Goal: Transaction & Acquisition: Purchase product/service

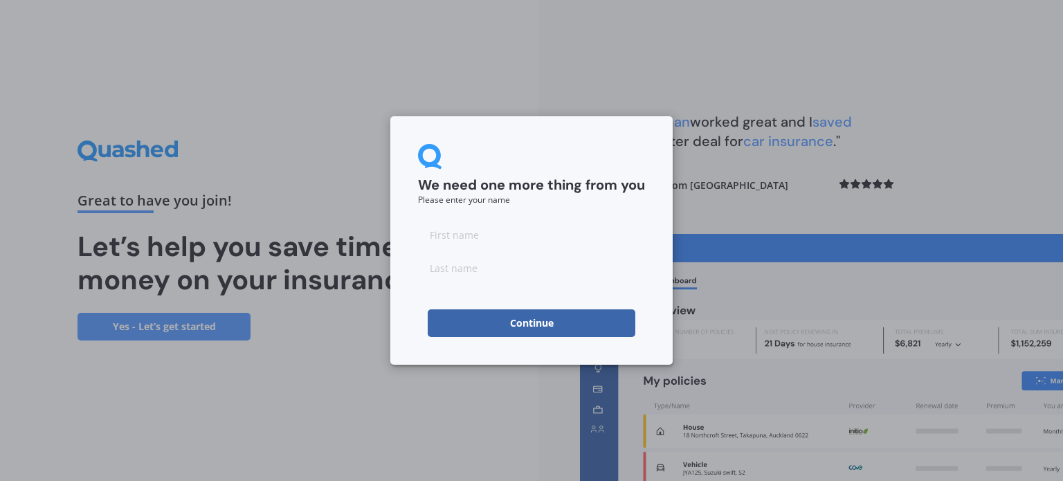
click at [482, 237] on input at bounding box center [531, 235] width 227 height 28
type input "[PERSON_NAME]"
type input "Ladbrook"
click at [477, 238] on input "[PERSON_NAME]" at bounding box center [531, 235] width 227 height 28
type input "[PERSON_NAME]"
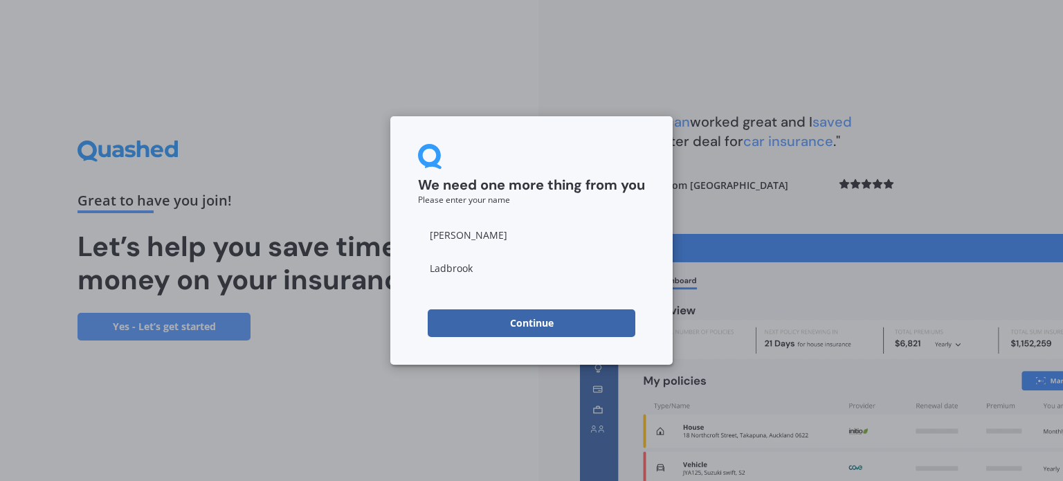
click at [534, 327] on button "Continue" at bounding box center [532, 323] width 208 height 28
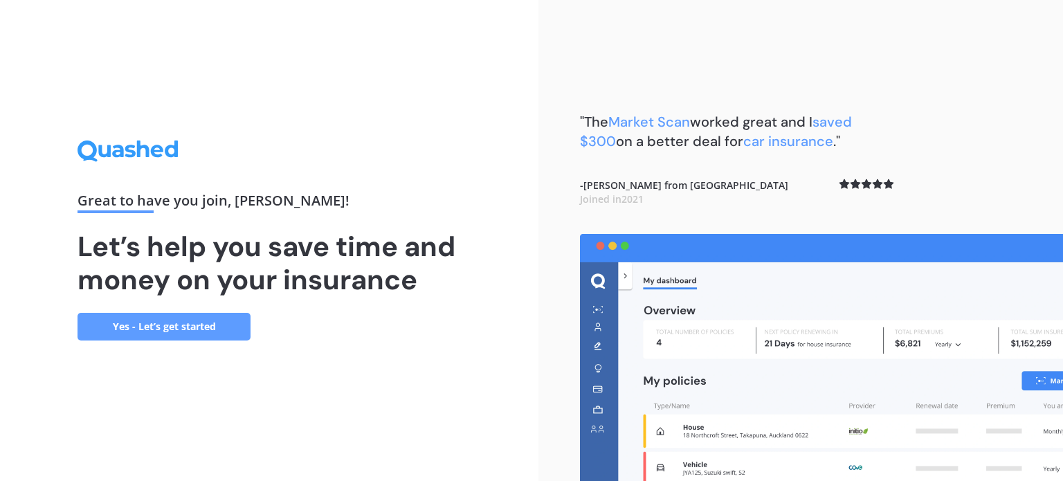
click at [163, 318] on link "Yes - Let’s get started" at bounding box center [164, 327] width 173 height 28
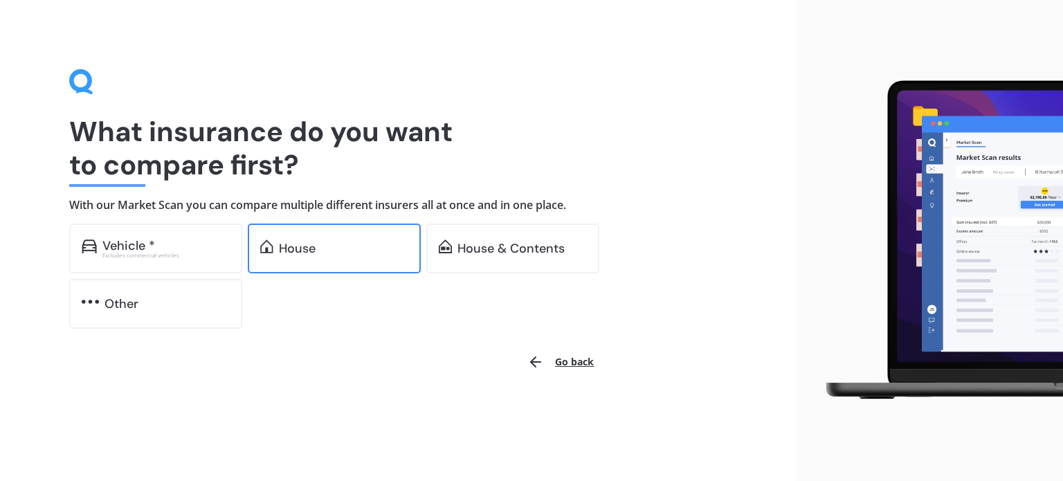
click at [289, 247] on div "House" at bounding box center [297, 249] width 37 height 14
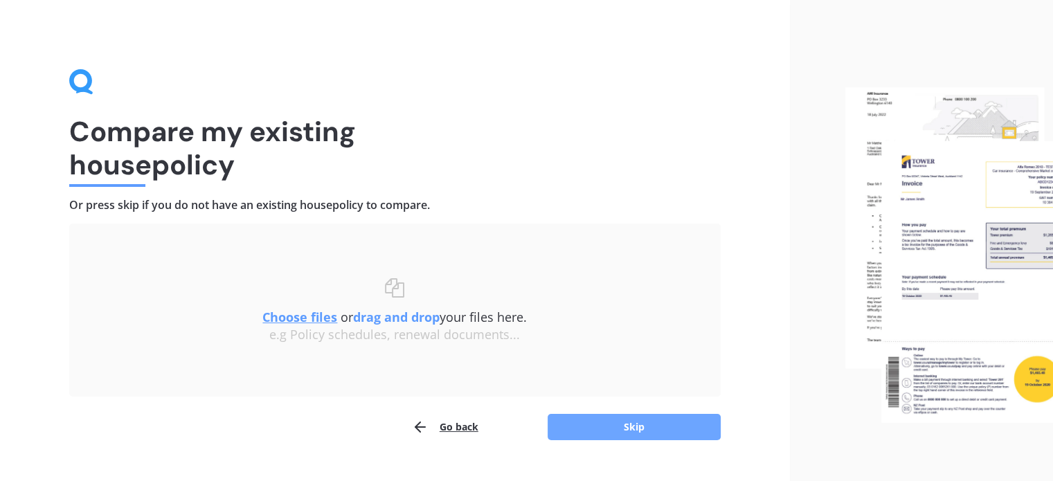
click at [638, 431] on button "Skip" at bounding box center [634, 427] width 173 height 26
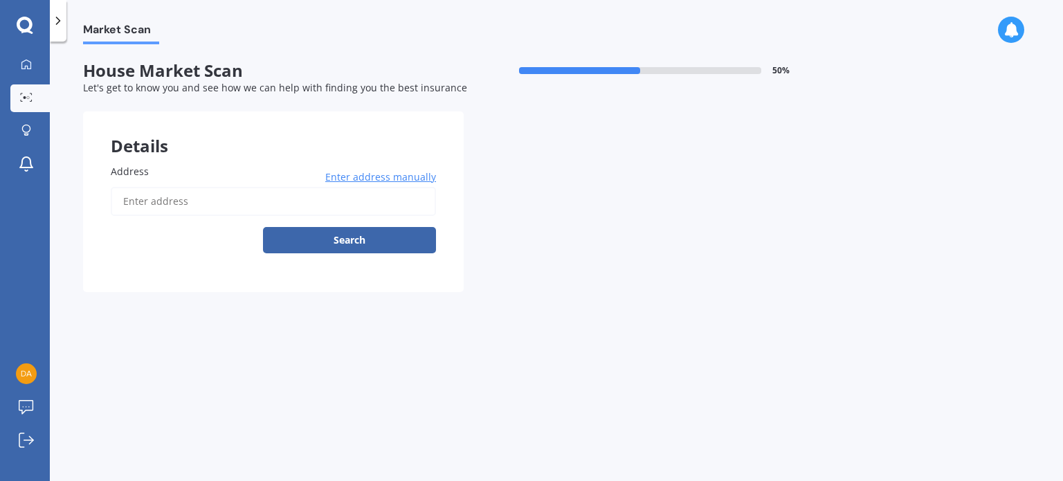
drag, startPoint x: 134, startPoint y: 197, endPoint x: 223, endPoint y: 210, distance: 90.2
click at [134, 198] on input "Address" at bounding box center [273, 201] width 325 height 29
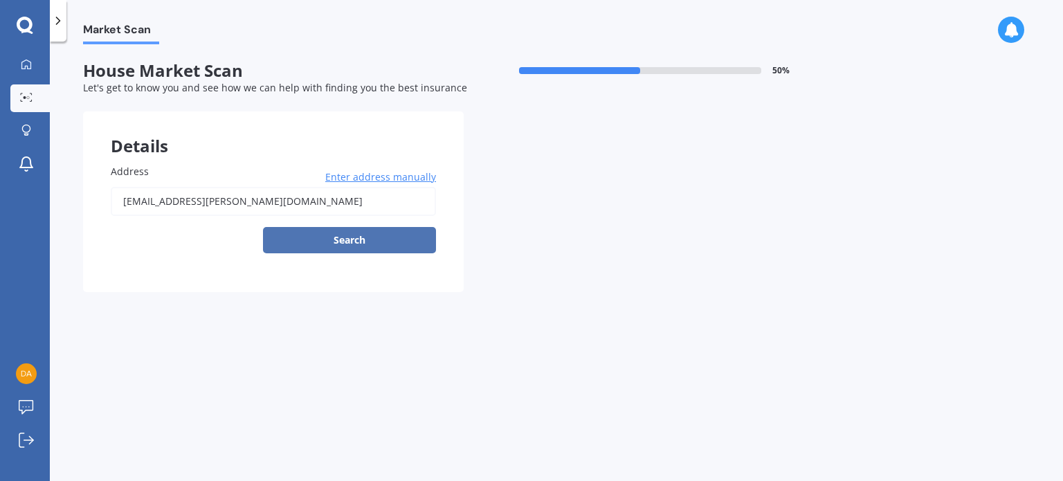
type input "dav.laddie@yahoo.com"
click at [354, 240] on button "Search" at bounding box center [349, 240] width 173 height 26
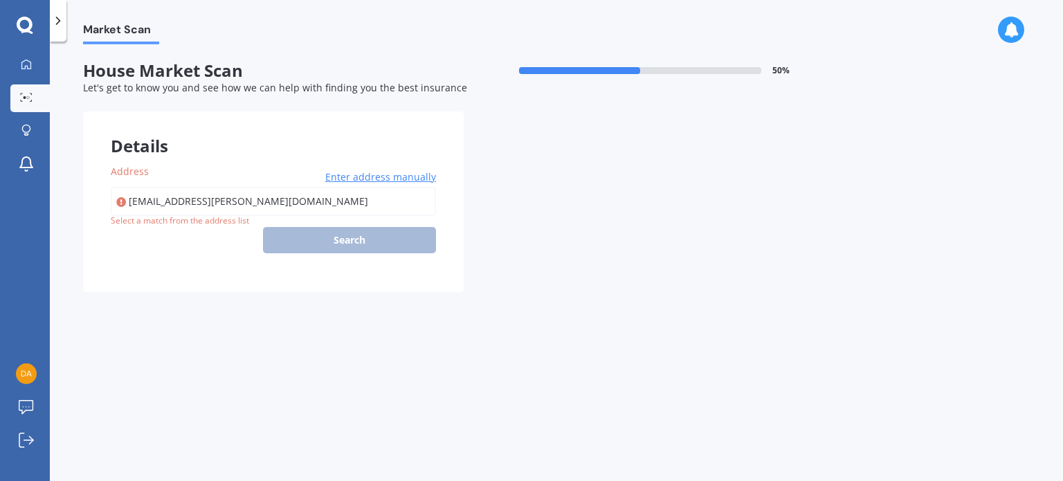
click at [381, 181] on span "Enter address manually" at bounding box center [380, 177] width 111 height 14
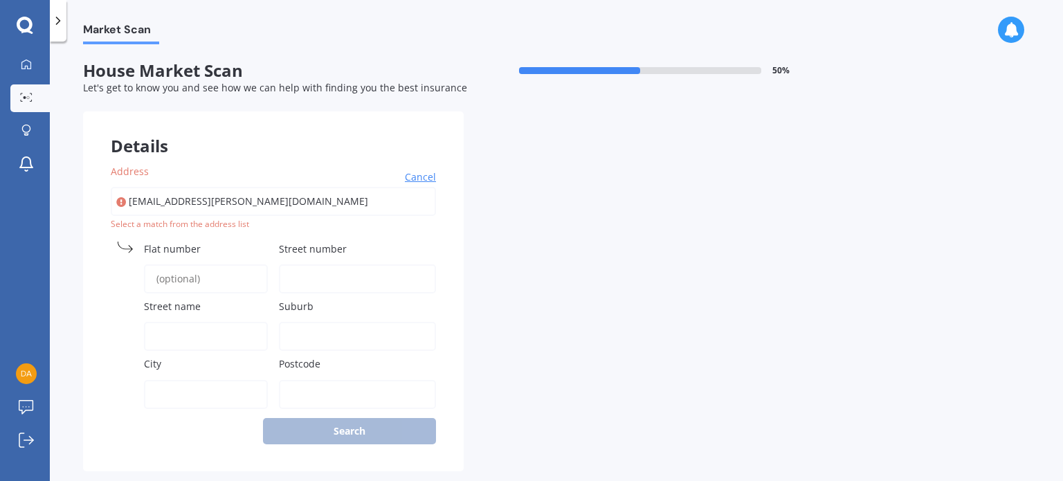
click at [175, 242] on span "Flat number" at bounding box center [172, 248] width 57 height 13
click at [175, 264] on input "Flat number" at bounding box center [206, 278] width 124 height 29
click at [180, 252] on span "Flat number" at bounding box center [172, 248] width 57 height 13
click at [374, 246] on label "Street number" at bounding box center [355, 249] width 152 height 15
click at [374, 264] on input "Street number" at bounding box center [357, 278] width 157 height 29
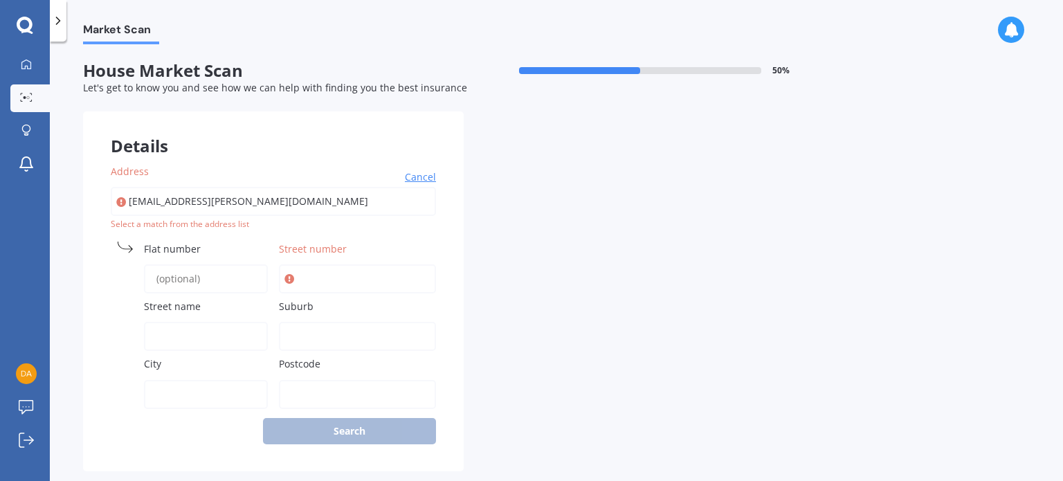
click at [377, 244] on label "Street number" at bounding box center [355, 249] width 152 height 15
click at [377, 264] on input "Street number" at bounding box center [357, 278] width 157 height 29
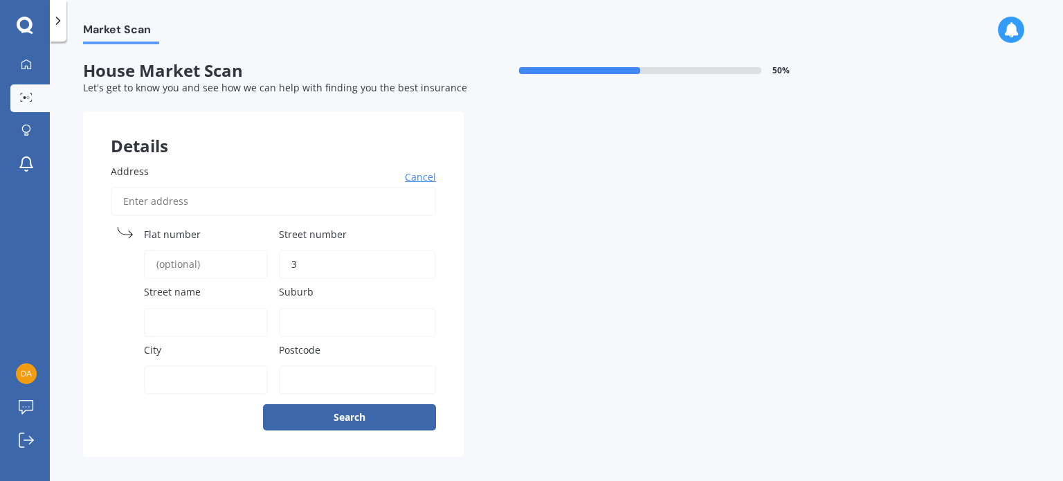
type input "3"
drag, startPoint x: 159, startPoint y: 321, endPoint x: 176, endPoint y: 321, distance: 16.6
click at [159, 322] on input "Street name" at bounding box center [206, 322] width 124 height 29
type input "Jordan Way"
type input "Kelvin Grove"
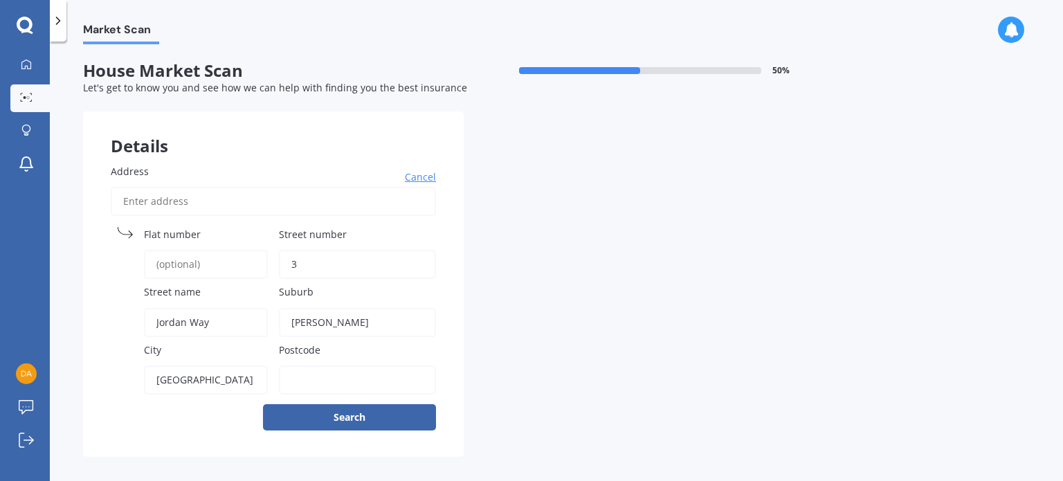
type input "Palmerston North"
type input "4414"
click at [352, 416] on button "Search" at bounding box center [349, 417] width 173 height 26
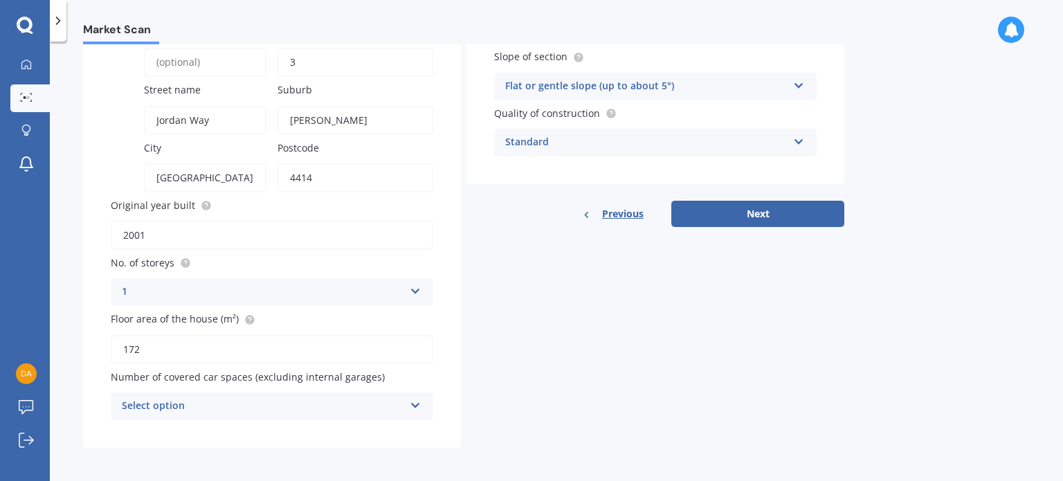
scroll to position [202, 0]
click at [415, 404] on icon at bounding box center [416, 403] width 12 height 10
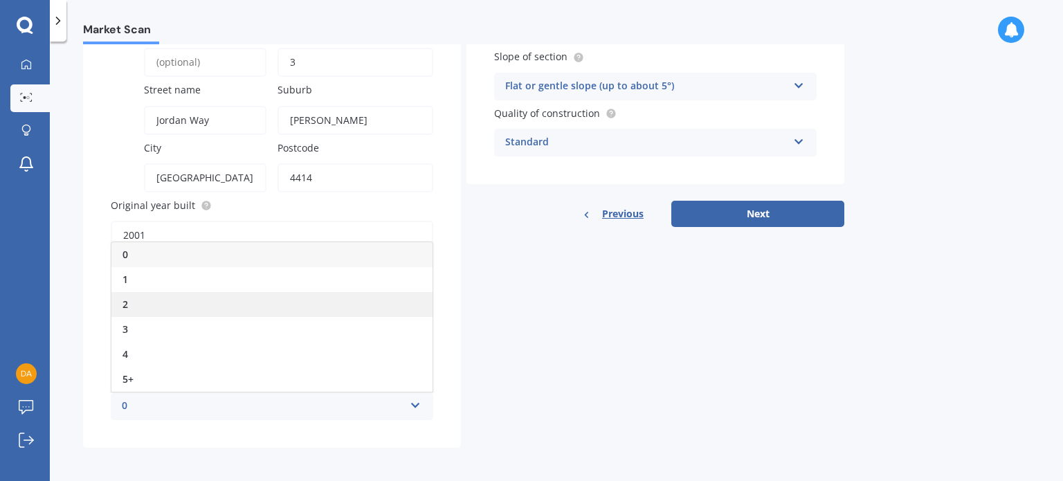
click at [130, 302] on div "2" at bounding box center [271, 304] width 321 height 25
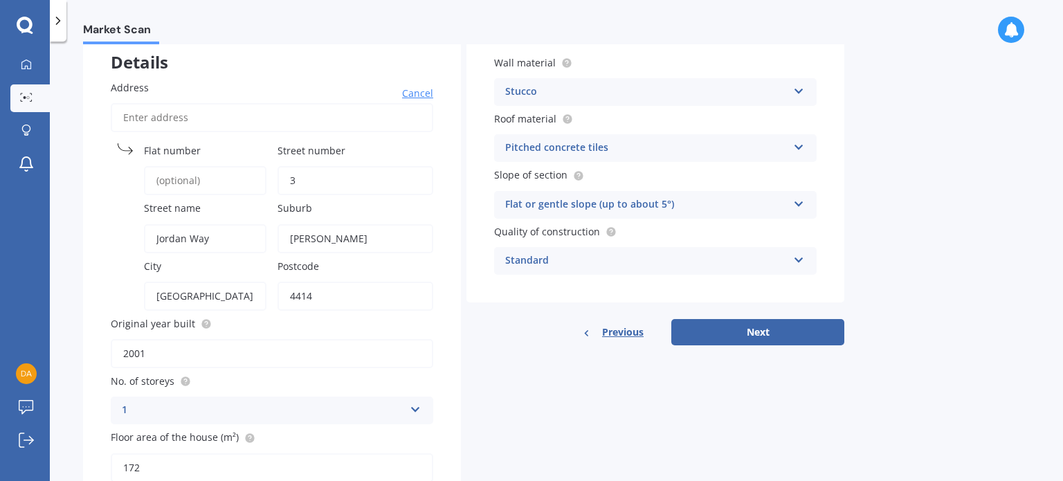
scroll to position [0, 0]
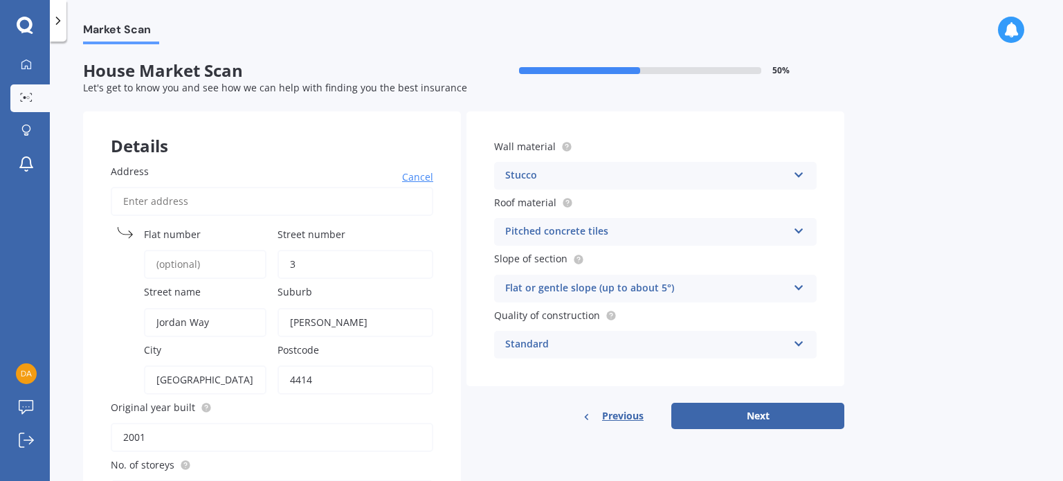
click at [799, 177] on icon at bounding box center [799, 173] width 12 height 10
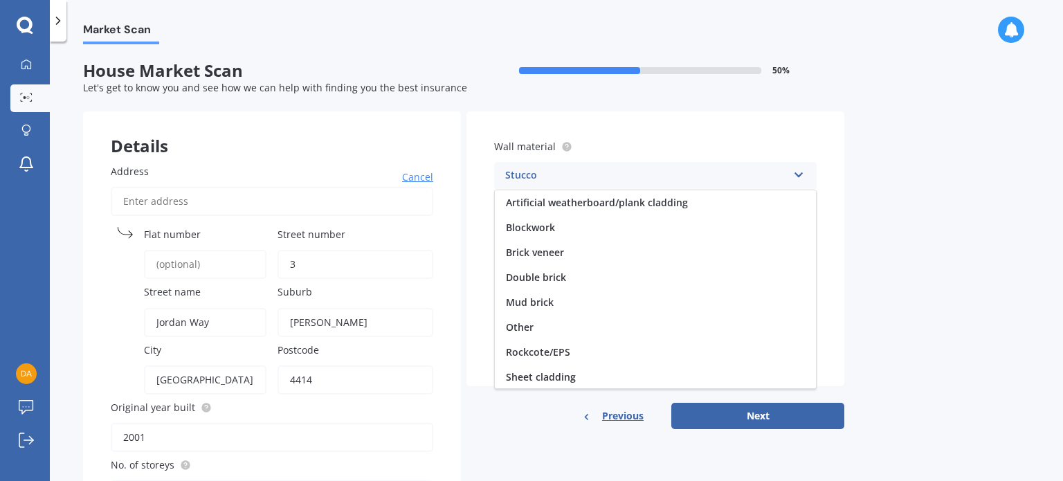
scroll to position [101, 0]
click at [799, 177] on icon at bounding box center [799, 173] width 12 height 10
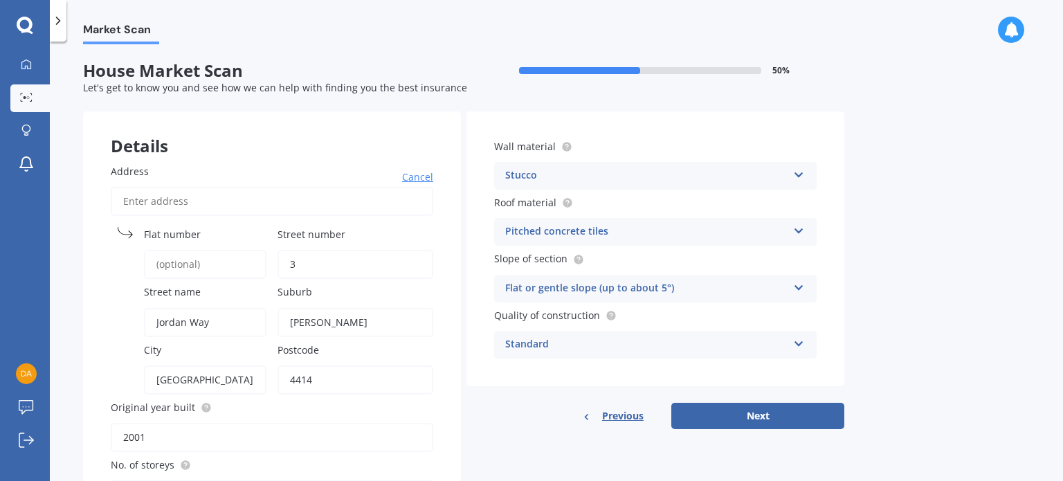
click at [799, 229] on icon at bounding box center [799, 229] width 12 height 10
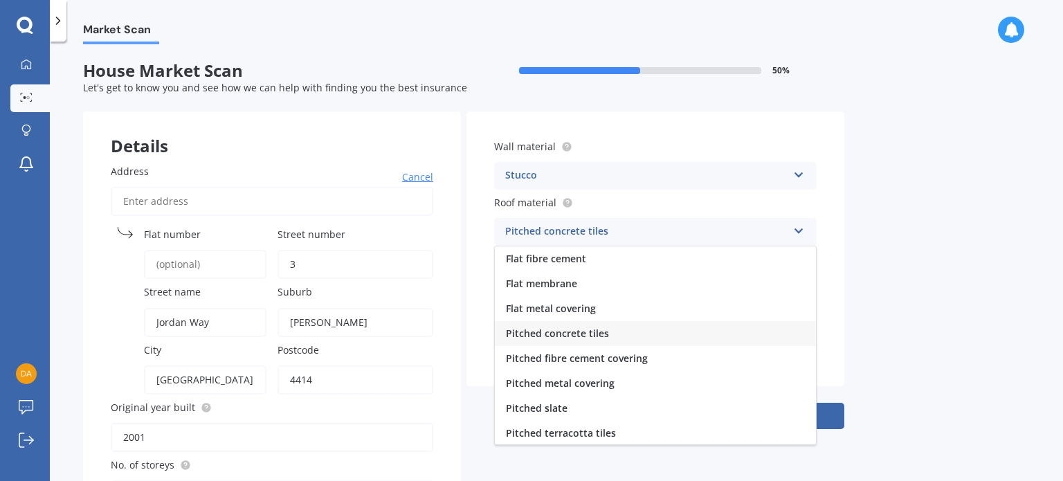
click at [572, 386] on span "Pitched metal covering" at bounding box center [560, 383] width 109 height 13
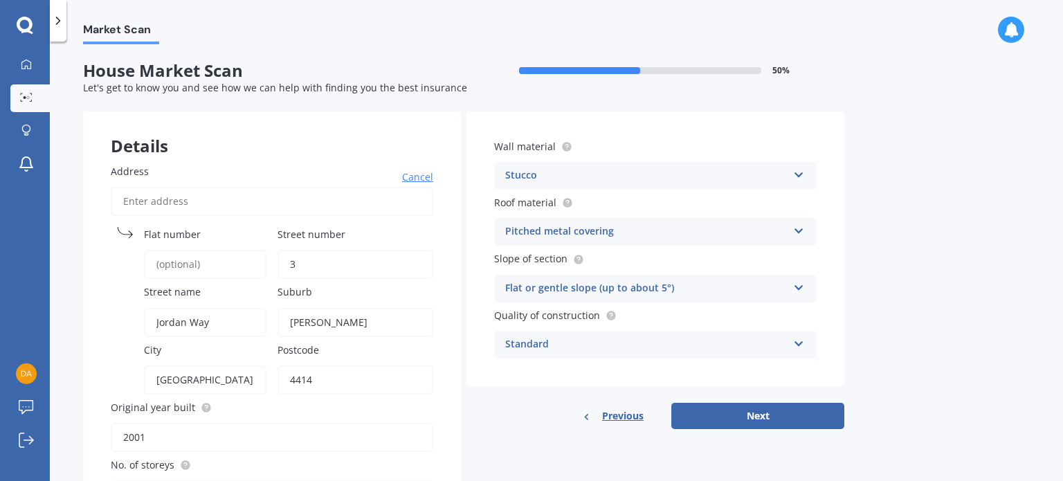
click at [795, 285] on icon at bounding box center [799, 285] width 12 height 10
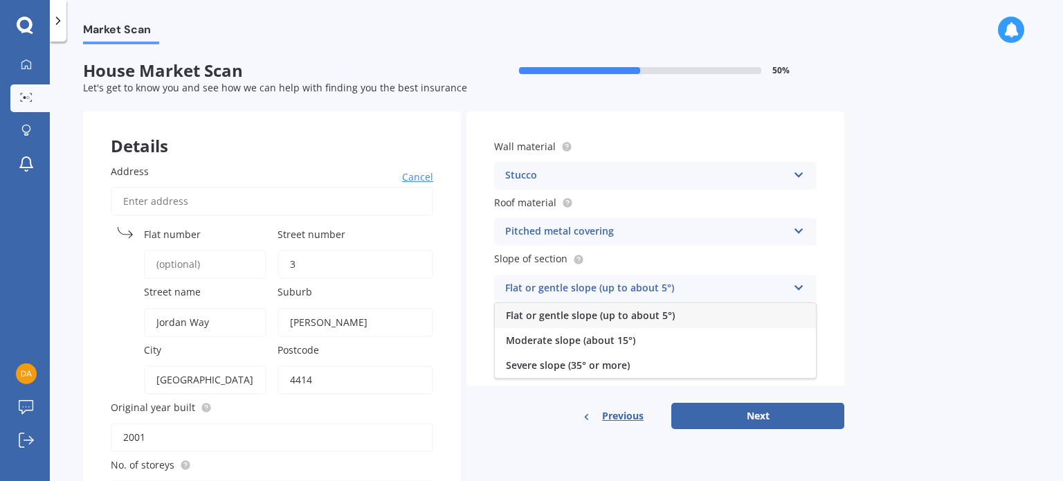
click at [795, 286] on icon at bounding box center [799, 285] width 12 height 10
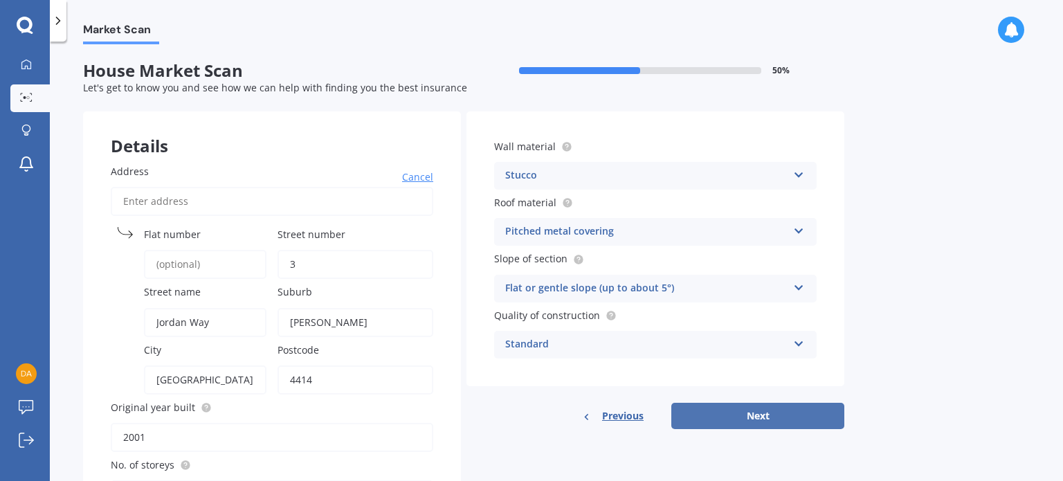
click at [757, 415] on button "Next" at bounding box center [758, 416] width 173 height 26
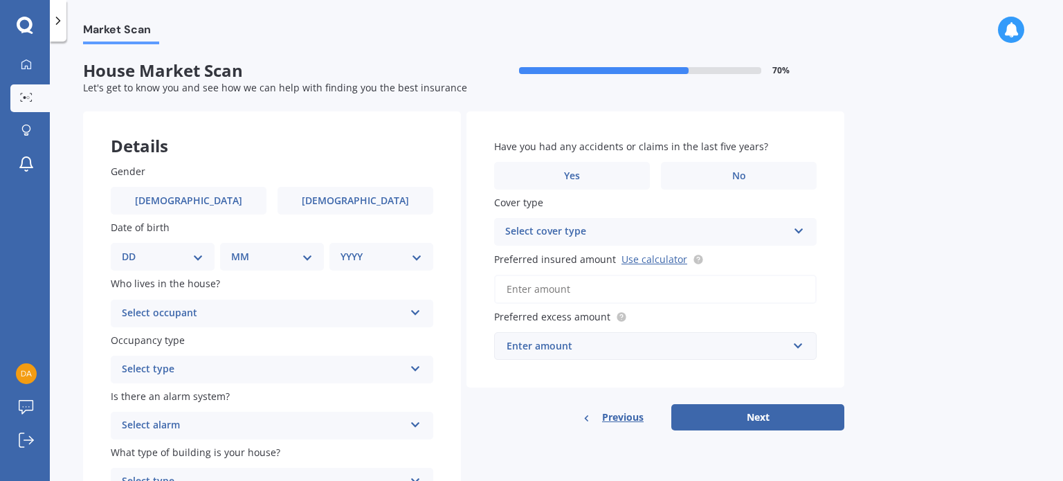
drag, startPoint x: 133, startPoint y: 256, endPoint x: 127, endPoint y: 261, distance: 7.4
click at [133, 257] on select "DD 01 02 03 04 05 06 07 08 09 10 11 12 13 14 15 16 17 18 19 20 21 22 23 24 25 2…" at bounding box center [163, 256] width 82 height 15
select select "18"
click at [133, 249] on select "DD 01 02 03 04 05 06 07 08 09 10 11 12 13 14 15 16 17 18 19 20 21 22 23 24 25 2…" at bounding box center [163, 256] width 82 height 15
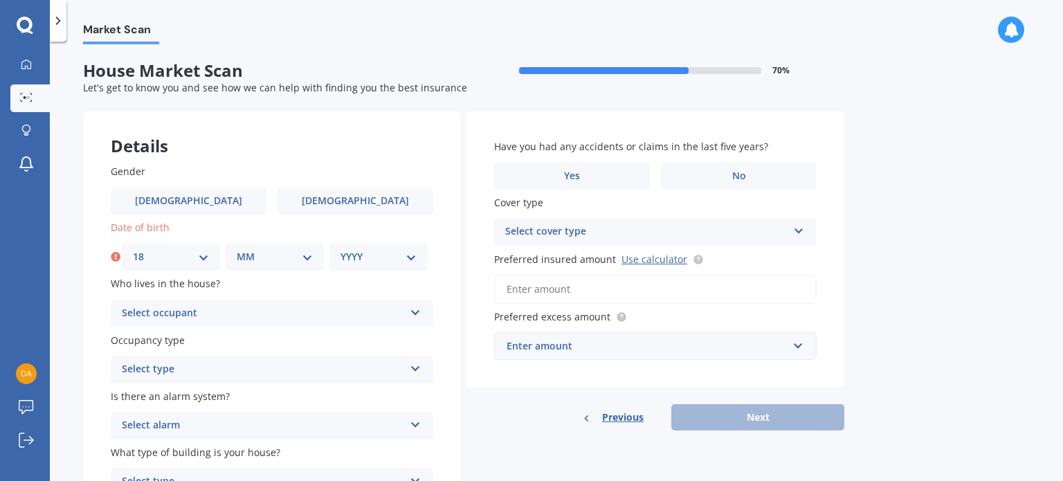
click at [307, 251] on select "MM 01 02 03 04 05 06 07 08 09 10 11 12" at bounding box center [275, 256] width 76 height 15
select select "07"
click at [237, 249] on select "MM 01 02 03 04 05 06 07 08 09 10 11 12" at bounding box center [275, 256] width 76 height 15
click at [249, 148] on div "Details" at bounding box center [272, 132] width 378 height 42
click at [411, 256] on select "YYYY 2009 2008 2007 2006 2005 2004 2003 2002 2001 2000 1999 1998 1997 1996 1995…" at bounding box center [379, 256] width 76 height 15
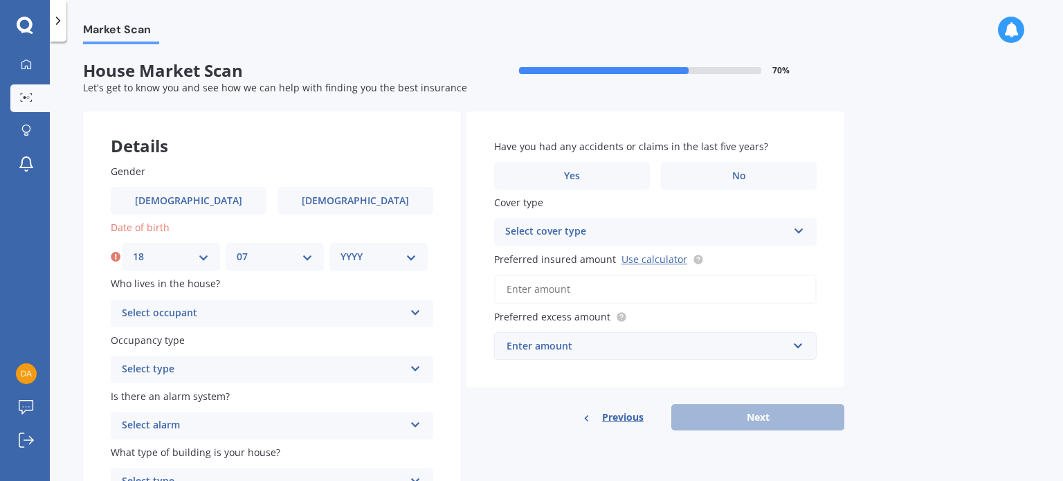
select select "1962"
click at [341, 249] on select "YYYY 2009 2008 2007 2006 2005 2004 2003 2002 2001 2000 1999 1998 1997 1996 1995…" at bounding box center [379, 256] width 76 height 15
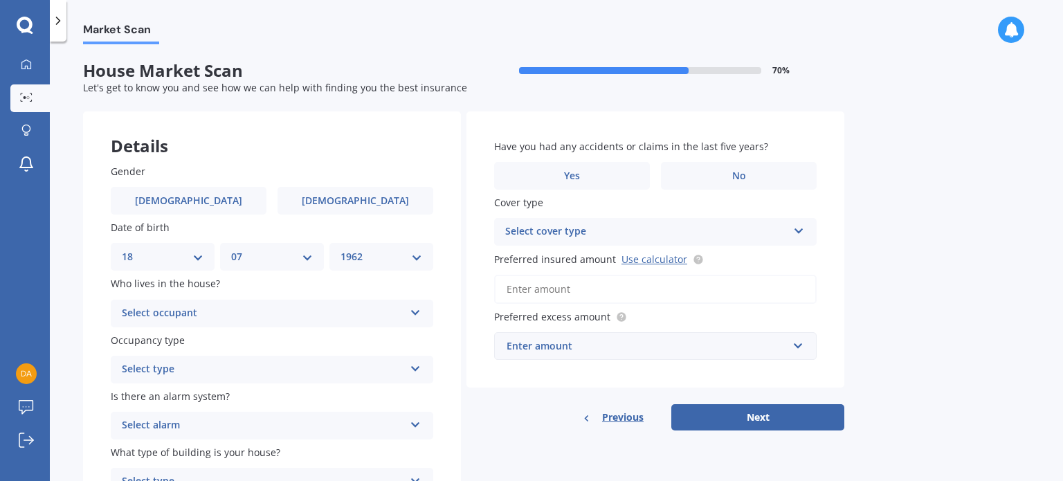
click at [150, 312] on div "Select occupant" at bounding box center [263, 313] width 282 height 17
click at [145, 341] on span "Owner" at bounding box center [138, 340] width 31 height 13
click at [161, 369] on div "Select type" at bounding box center [263, 369] width 282 height 17
click at [147, 394] on span "Permanent" at bounding box center [149, 396] width 53 height 13
click at [414, 420] on icon at bounding box center [416, 422] width 12 height 10
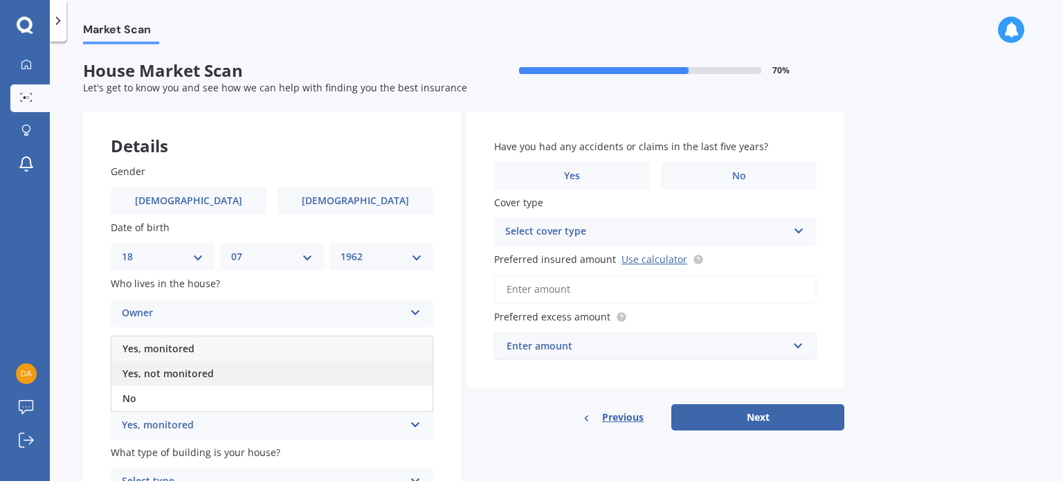
click at [149, 375] on span "Yes, not monitored" at bounding box center [168, 373] width 91 height 13
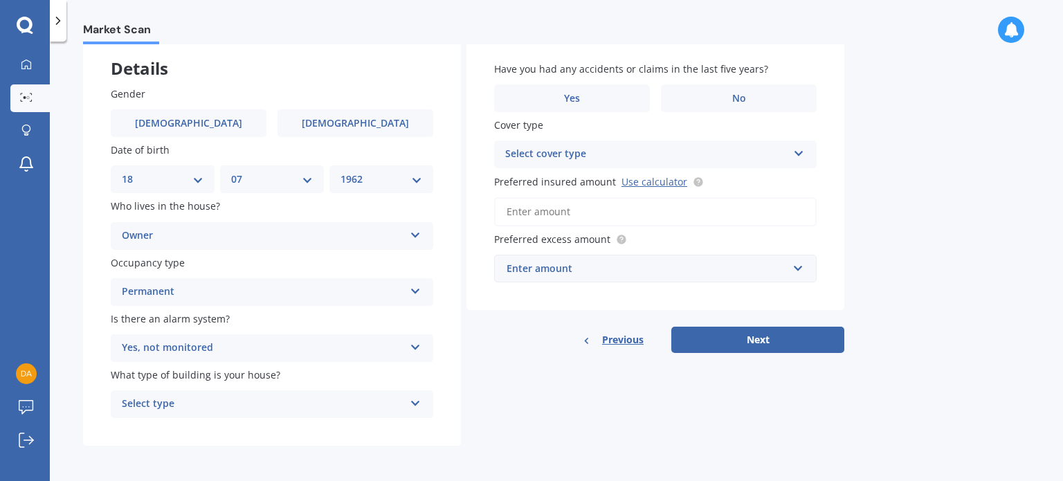
scroll to position [79, 0]
click at [414, 401] on icon at bounding box center [416, 400] width 12 height 10
click at [502, 406] on div "Details Gender Male Female Date of birth DD 01 02 03 04 05 06 07 08 09 10 11 12…" at bounding box center [464, 239] width 762 height 413
click at [417, 402] on icon at bounding box center [416, 400] width 12 height 10
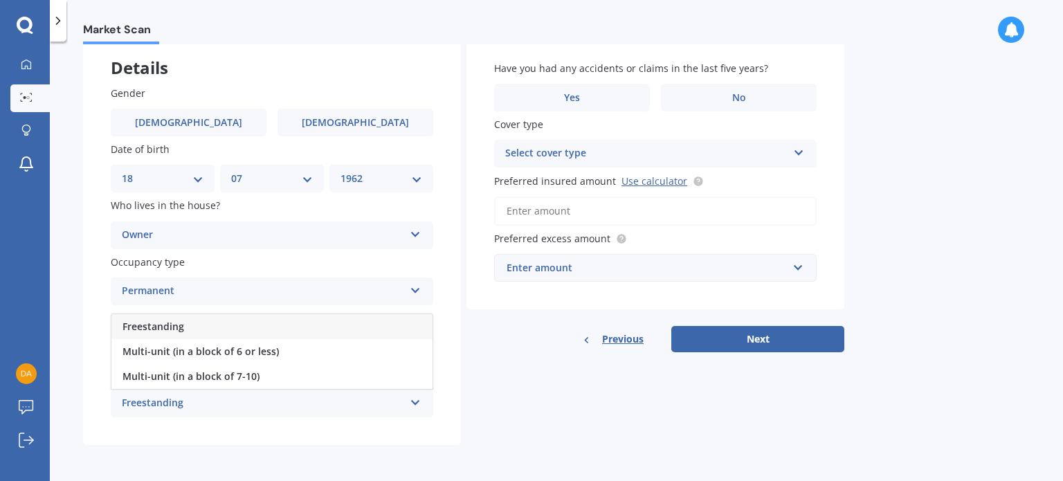
click at [417, 404] on icon at bounding box center [416, 400] width 12 height 10
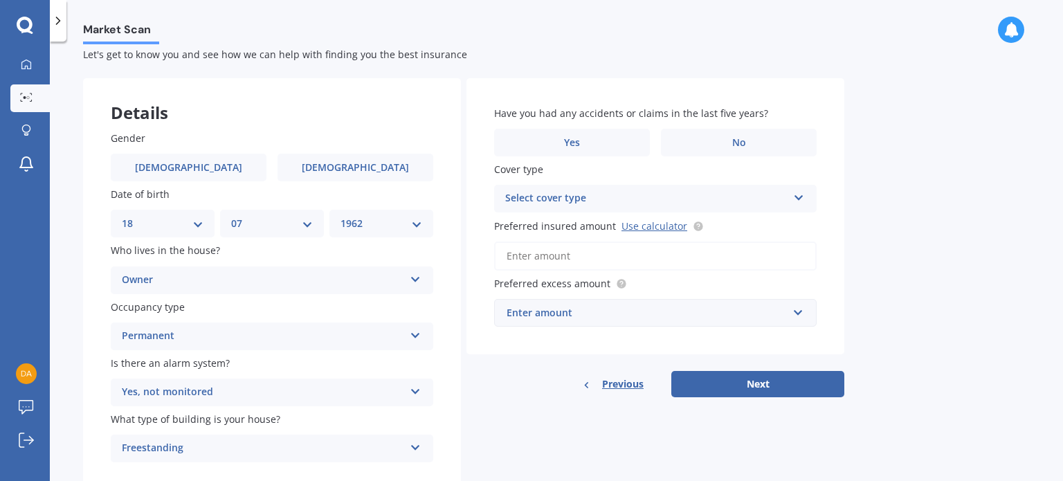
scroll to position [0, 0]
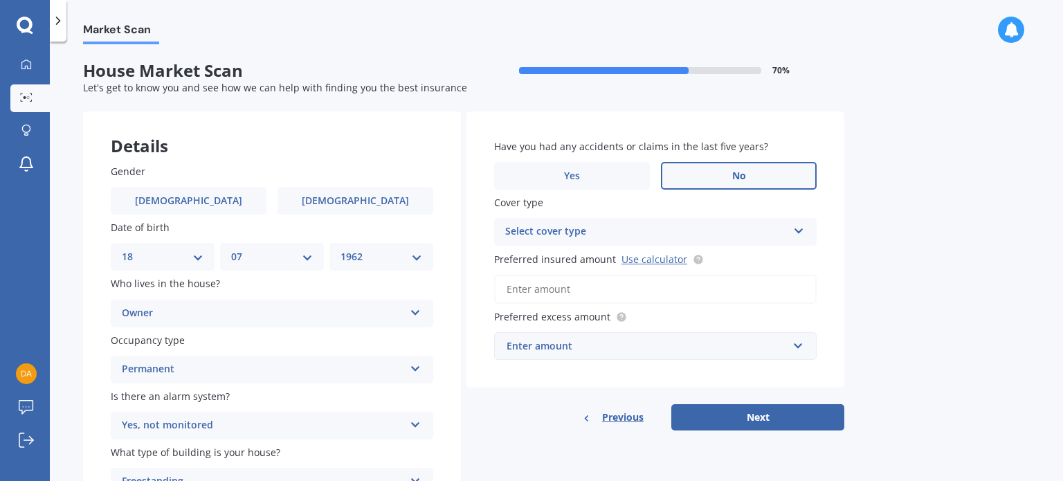
click at [734, 177] on span "No" at bounding box center [739, 176] width 14 height 12
click at [0, 0] on input "No" at bounding box center [0, 0] width 0 height 0
click at [798, 232] on icon at bounding box center [799, 229] width 12 height 10
click at [798, 233] on icon at bounding box center [799, 229] width 12 height 10
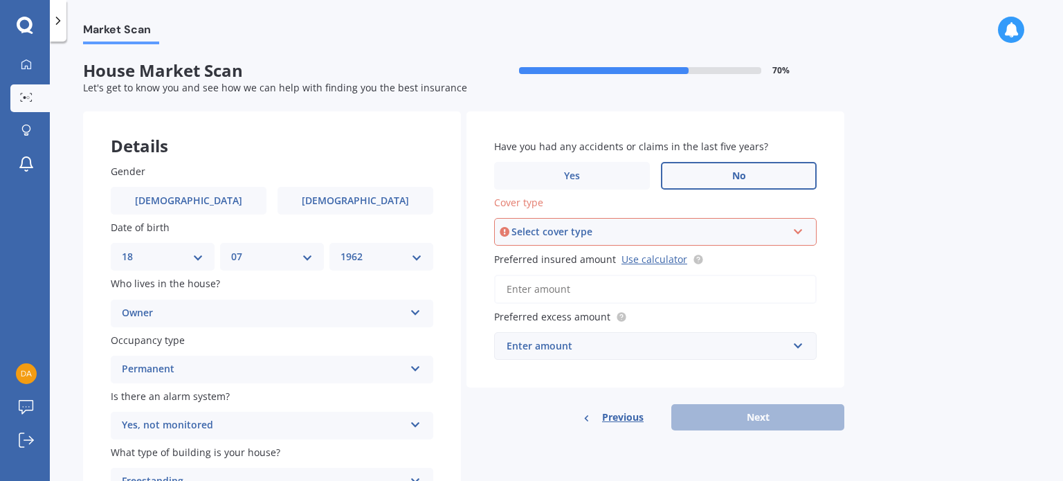
click at [798, 232] on icon at bounding box center [799, 229] width 12 height 10
click at [520, 231] on div "High" at bounding box center [650, 231] width 276 height 15
click at [595, 235] on div "Select cover type" at bounding box center [650, 231] width 276 height 15
click at [522, 262] on span "High" at bounding box center [518, 257] width 22 height 13
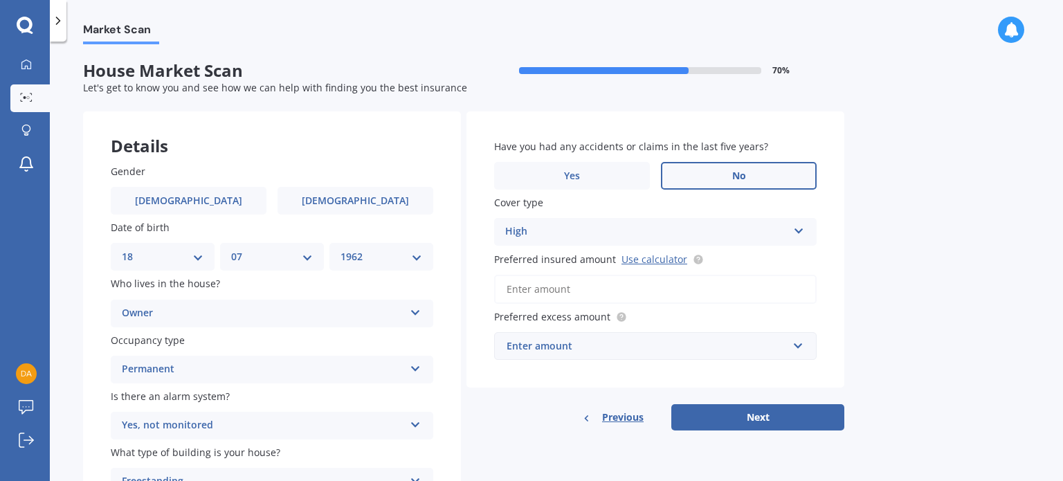
click at [510, 291] on input "Preferred insured amount Use calculator" at bounding box center [655, 289] width 323 height 29
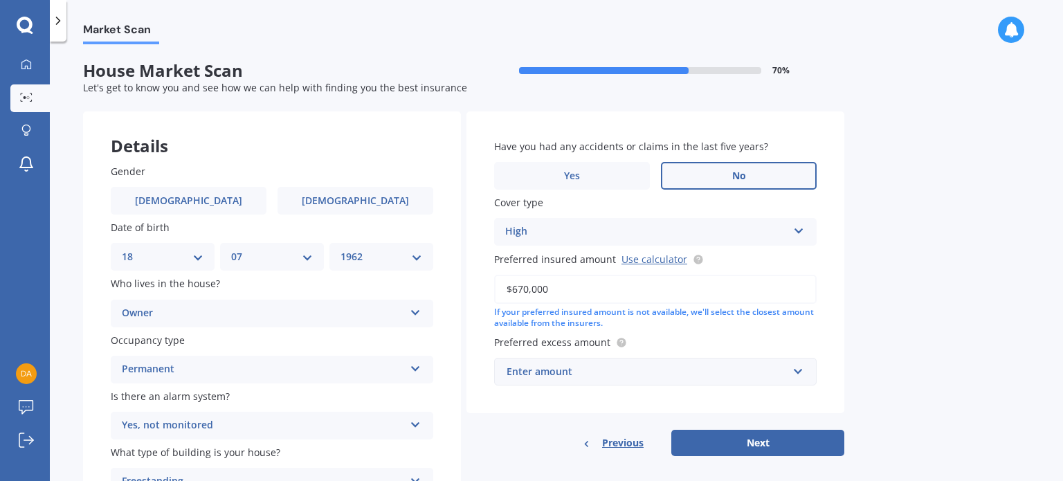
type input "$670,000"
click at [796, 372] on input "text" at bounding box center [651, 372] width 310 height 26
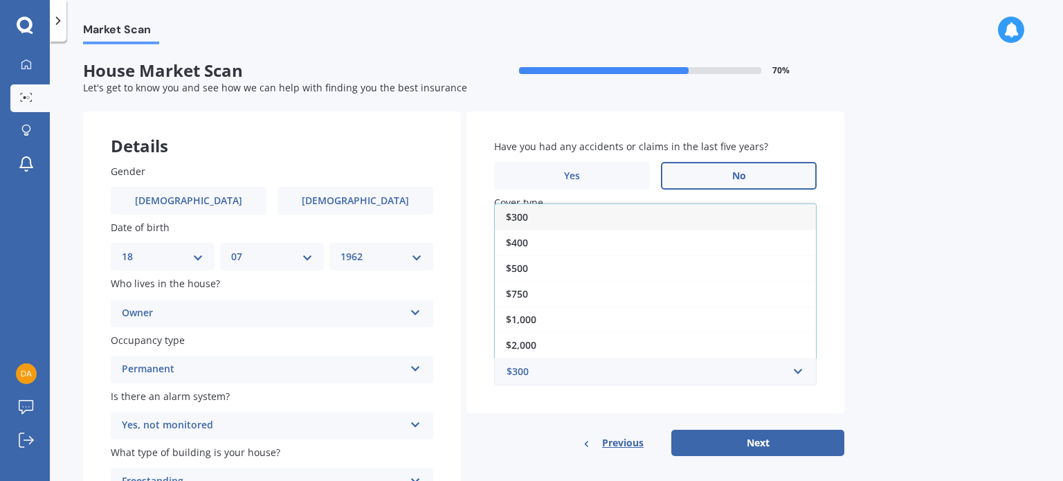
click at [513, 213] on span "$300" at bounding box center [517, 216] width 22 height 13
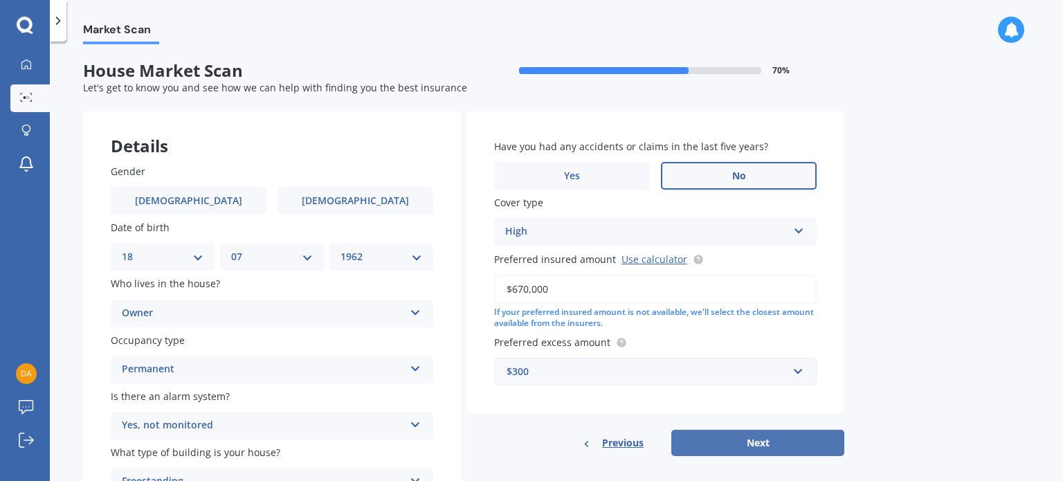
click at [759, 448] on button "Next" at bounding box center [758, 443] width 173 height 26
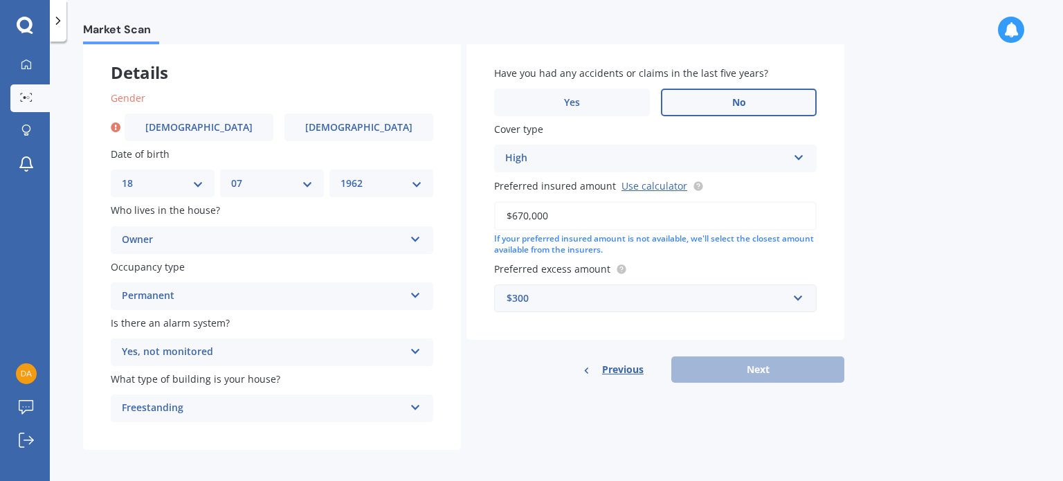
scroll to position [79, 0]
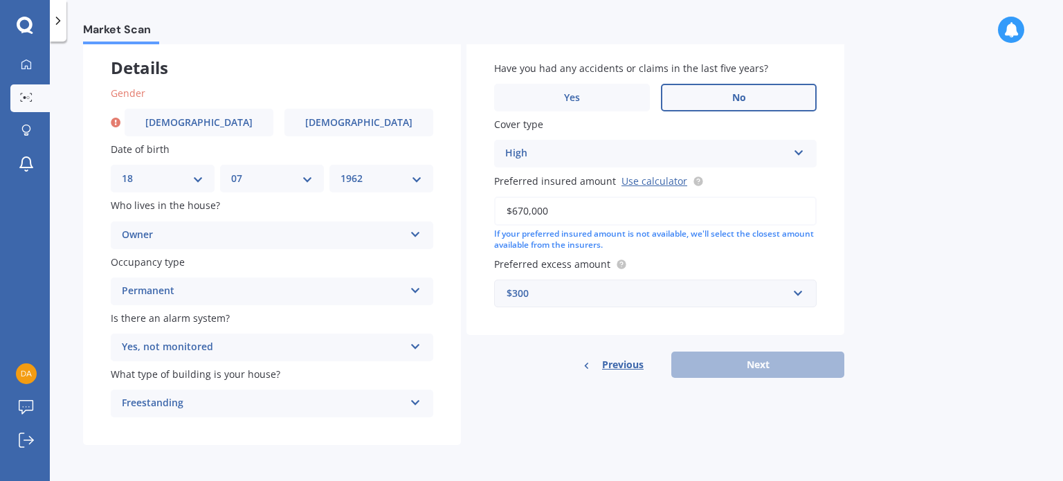
drag, startPoint x: 198, startPoint y: 118, endPoint x: 221, endPoint y: 136, distance: 29.1
click at [198, 118] on span "Male" at bounding box center [198, 123] width 107 height 12
click at [0, 0] on input "Male" at bounding box center [0, 0] width 0 height 0
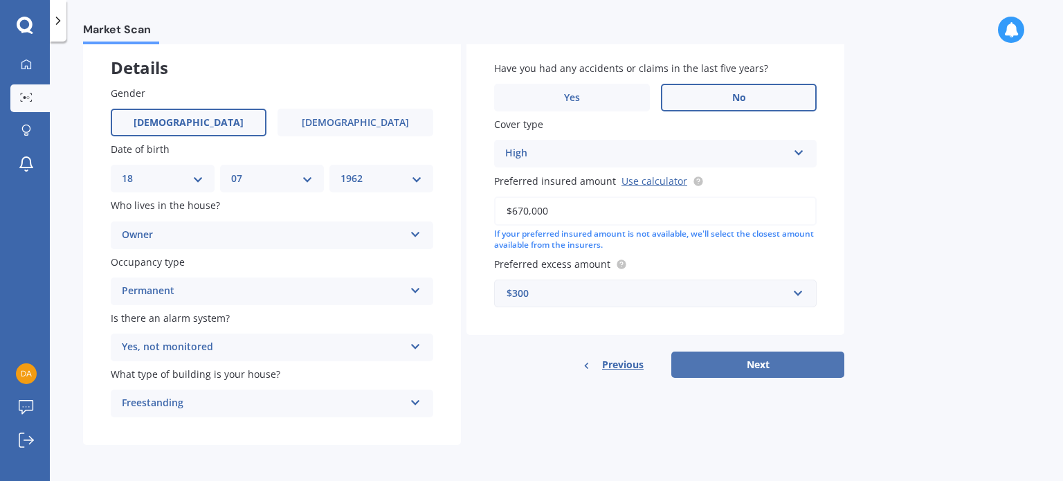
click at [756, 365] on button "Next" at bounding box center [758, 365] width 173 height 26
select select "18"
select select "07"
select select "1962"
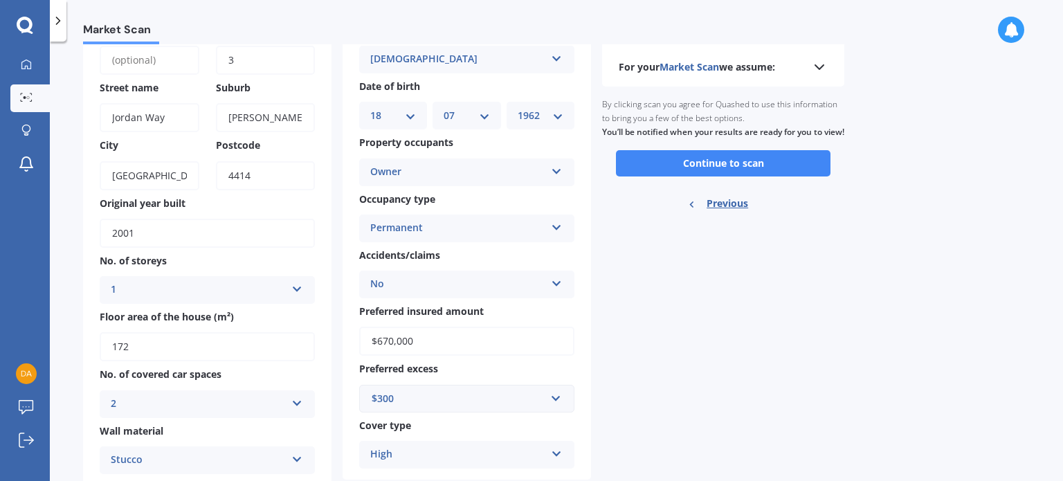
scroll to position [0, 0]
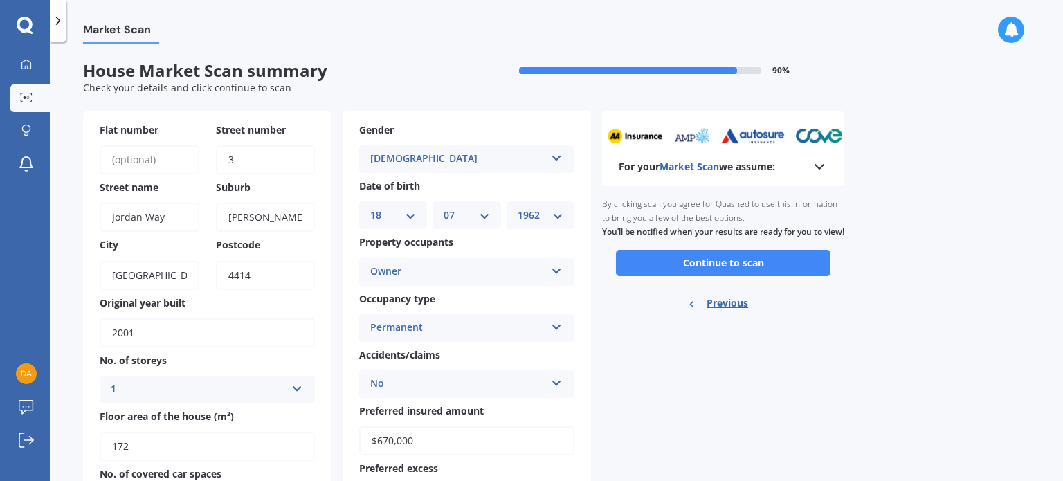
click at [722, 276] on button "Continue to scan" at bounding box center [723, 263] width 215 height 26
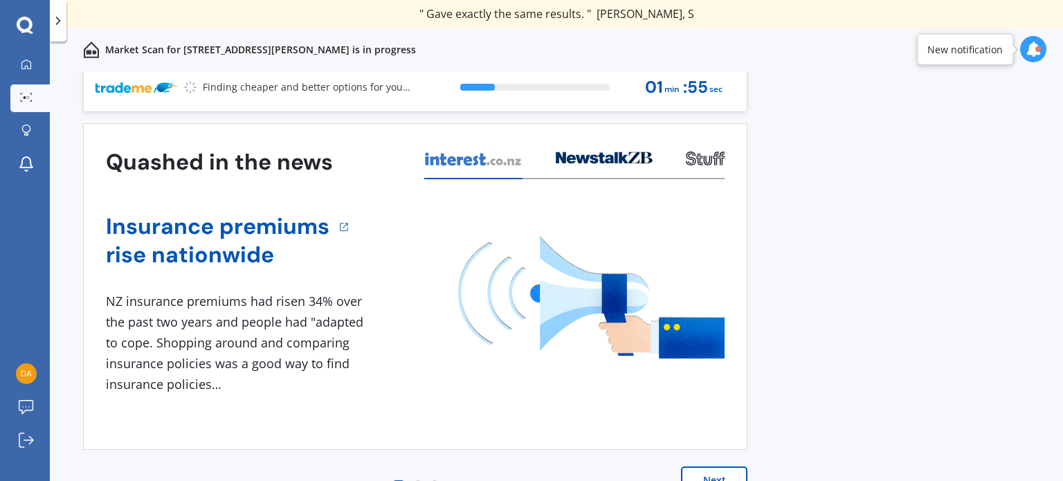
scroll to position [19, 0]
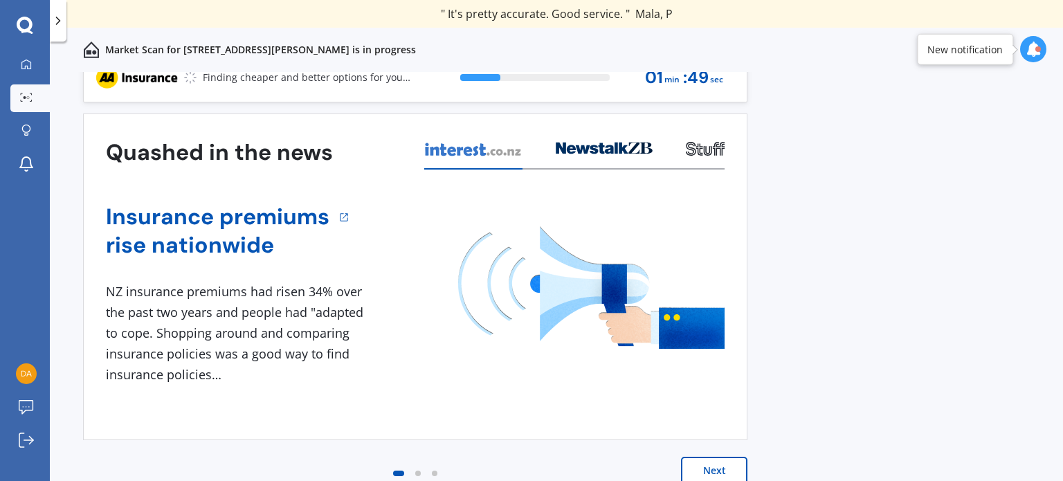
click at [712, 465] on button "Next" at bounding box center [714, 471] width 66 height 28
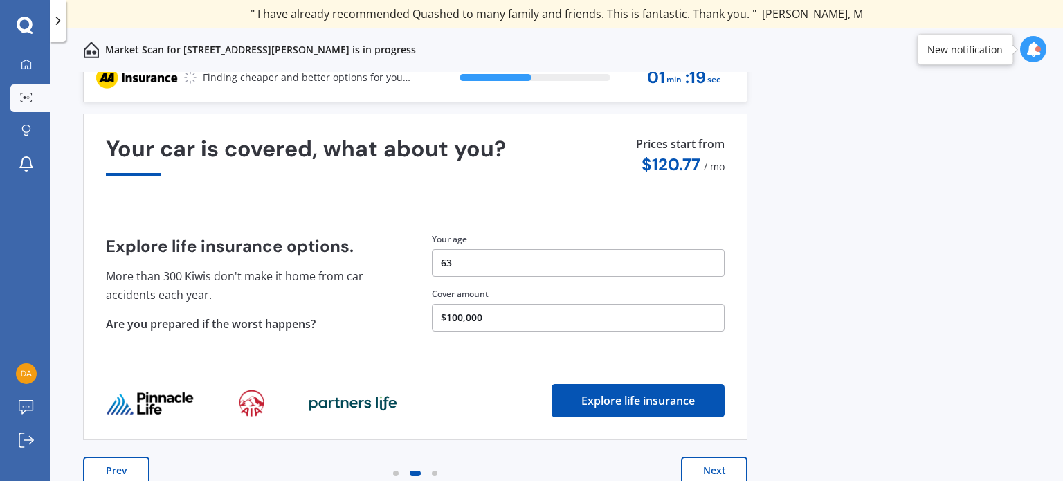
click at [717, 467] on button "Next" at bounding box center [714, 471] width 66 height 28
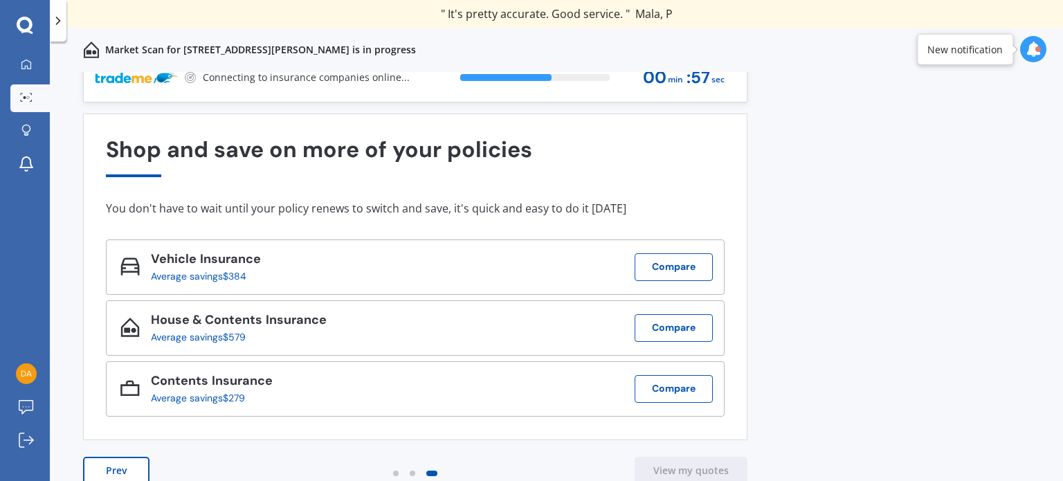
click at [117, 469] on button "Prev" at bounding box center [116, 471] width 66 height 28
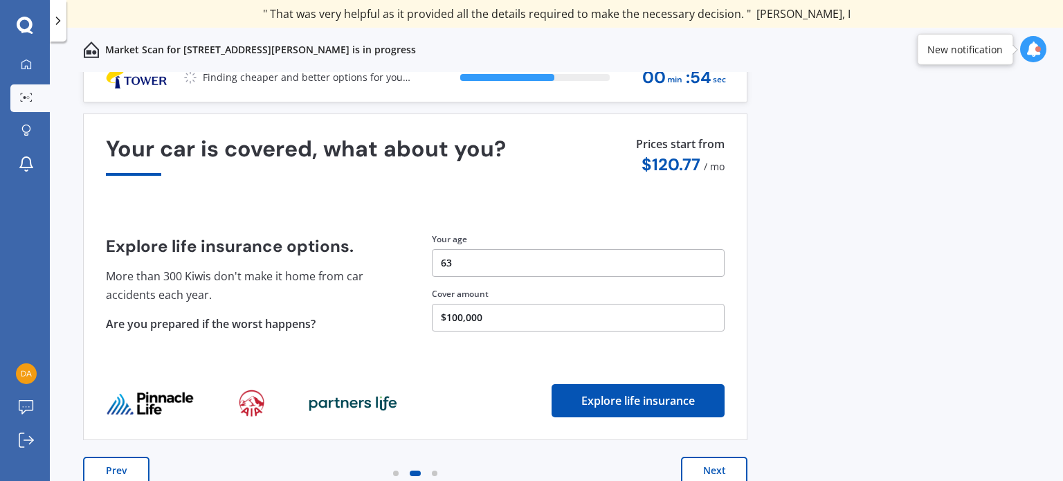
click at [120, 471] on button "Prev" at bounding box center [116, 471] width 66 height 28
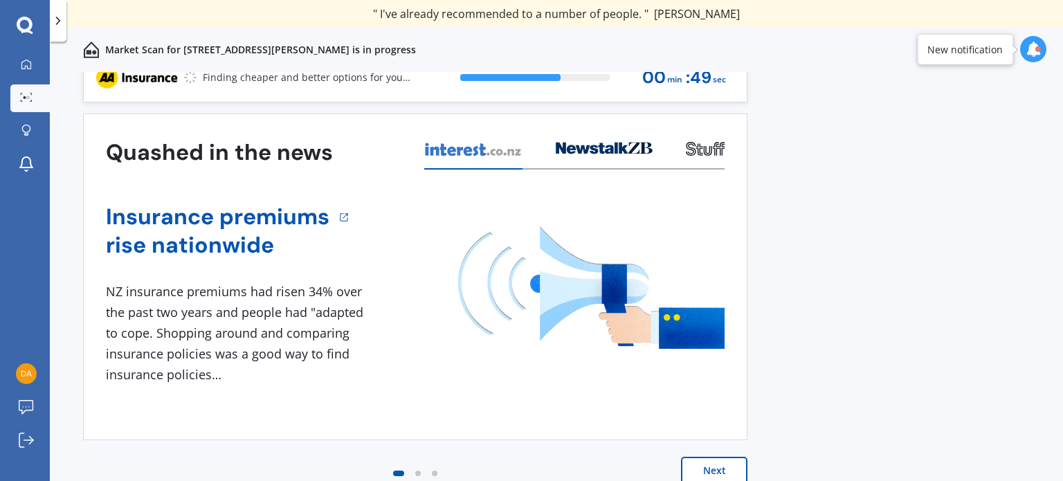
click at [714, 469] on button "Next" at bounding box center [714, 471] width 66 height 28
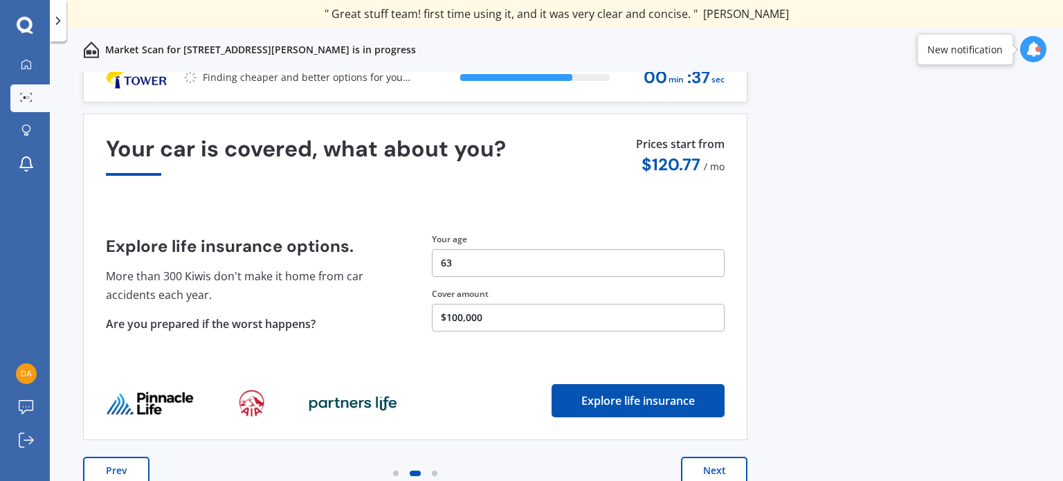
click at [713, 474] on button "Next" at bounding box center [714, 471] width 66 height 28
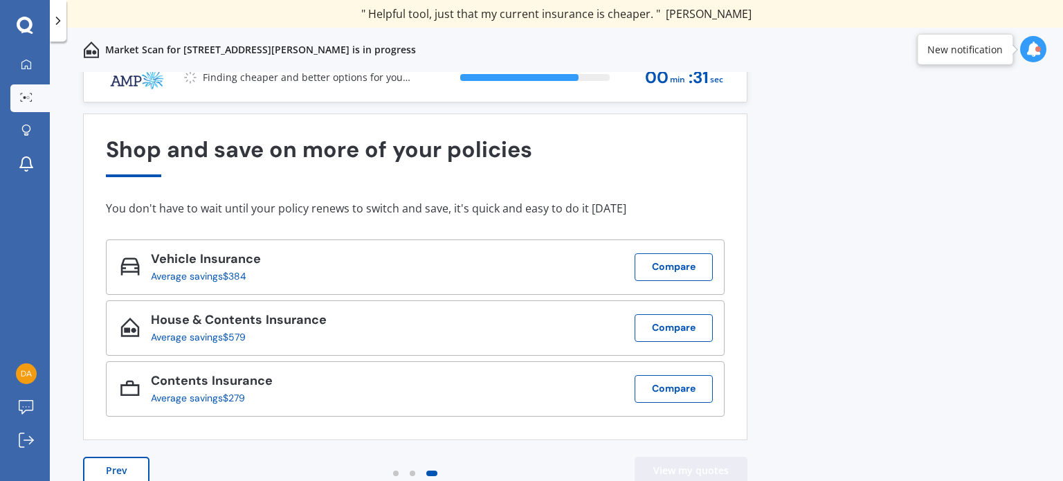
click at [692, 474] on button "View my quotes" at bounding box center [691, 471] width 113 height 28
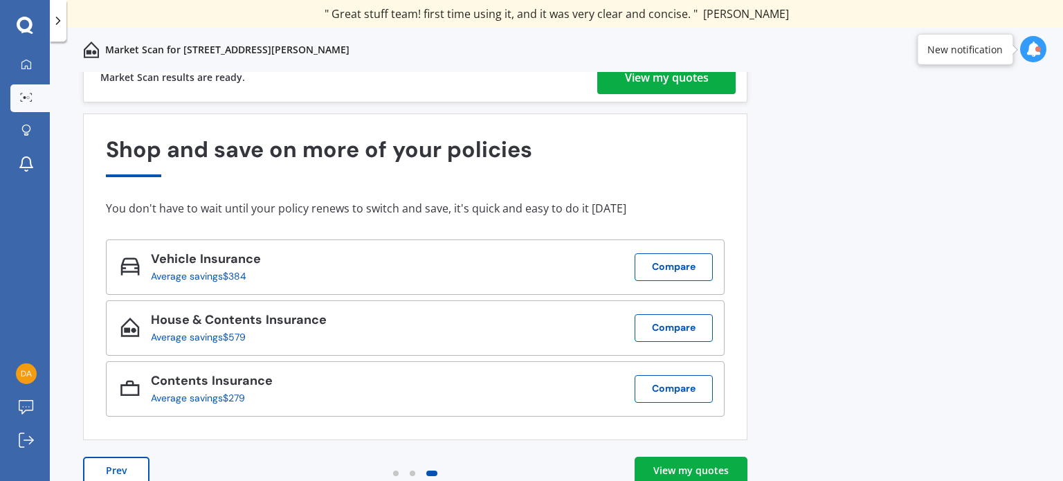
click at [688, 471] on div "View my quotes" at bounding box center [691, 471] width 75 height 14
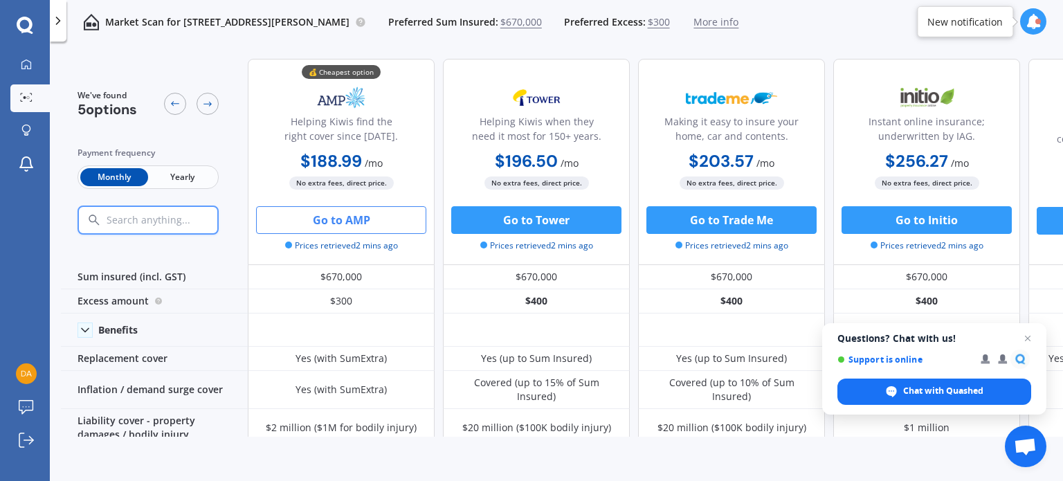
click at [335, 221] on button "Go to AMP" at bounding box center [341, 220] width 170 height 28
